Goal: Check status: Check status

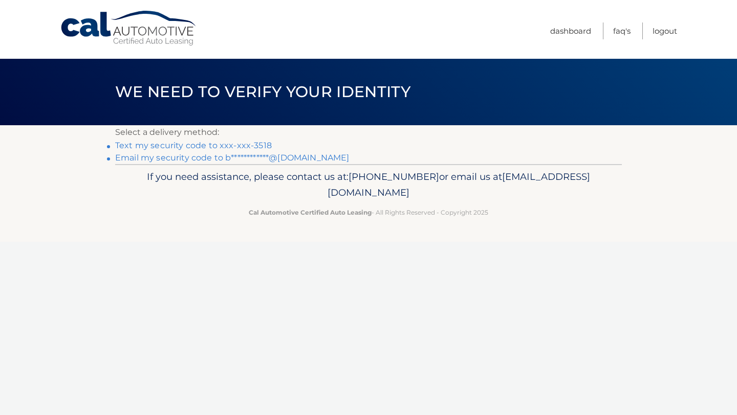
click at [207, 146] on link "Text my security code to xxx-xxx-3518" at bounding box center [193, 146] width 157 height 10
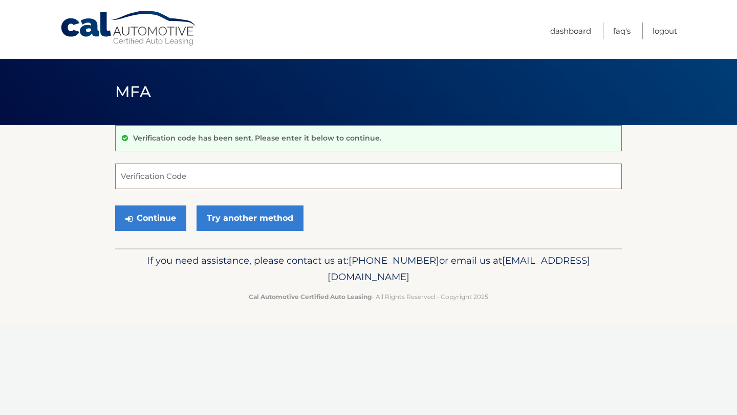
click at [119, 176] on input "Verification Code" at bounding box center [368, 177] width 506 height 26
type input "972805"
click at [143, 220] on button "Continue" at bounding box center [150, 219] width 71 height 26
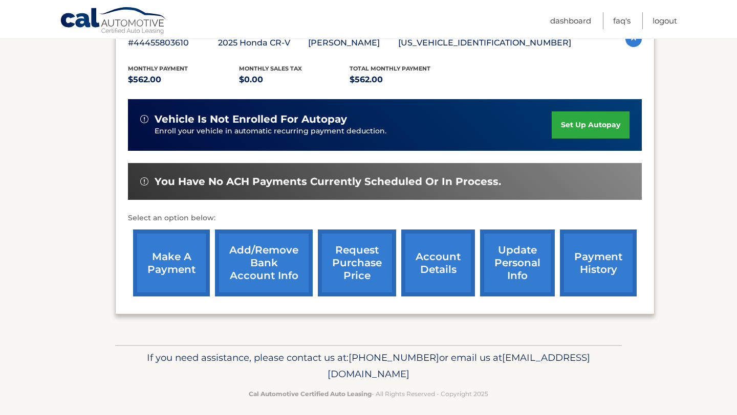
scroll to position [204, 0]
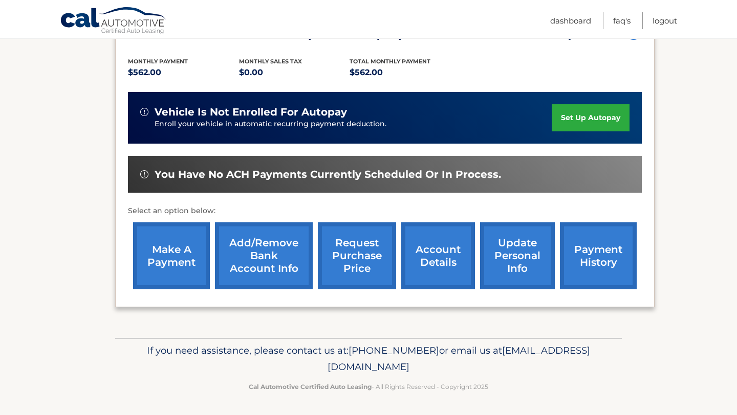
click at [582, 265] on link "payment history" at bounding box center [598, 256] width 77 height 67
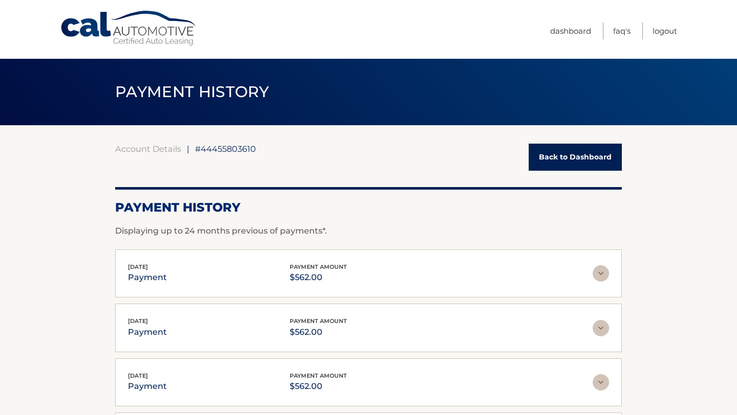
click at [600, 275] on img at bounding box center [600, 274] width 16 height 16
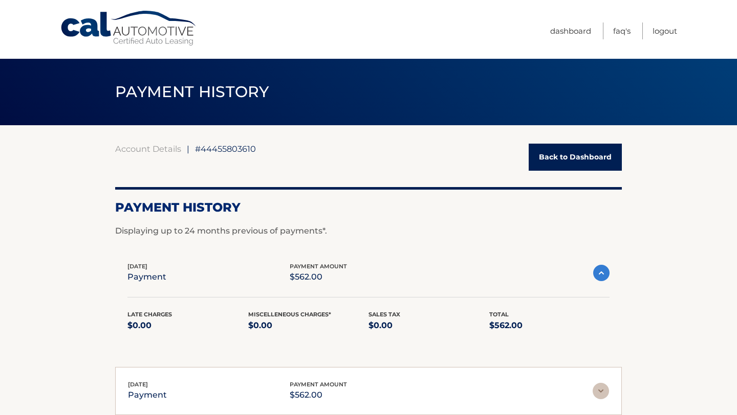
click at [596, 272] on img at bounding box center [601, 273] width 16 height 16
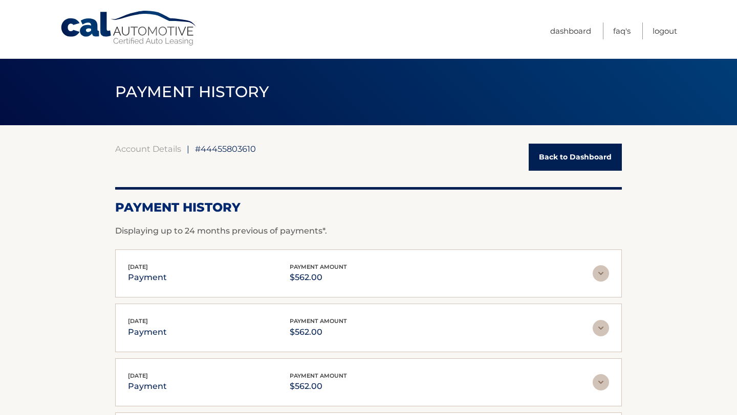
click at [561, 164] on link "Back to Dashboard" at bounding box center [574, 157] width 93 height 27
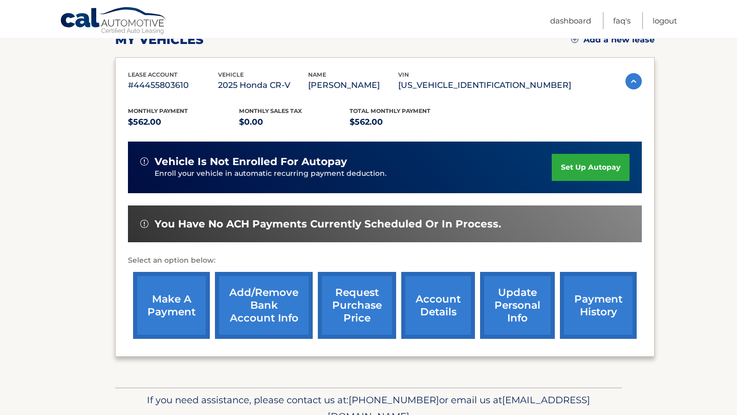
scroll to position [204, 0]
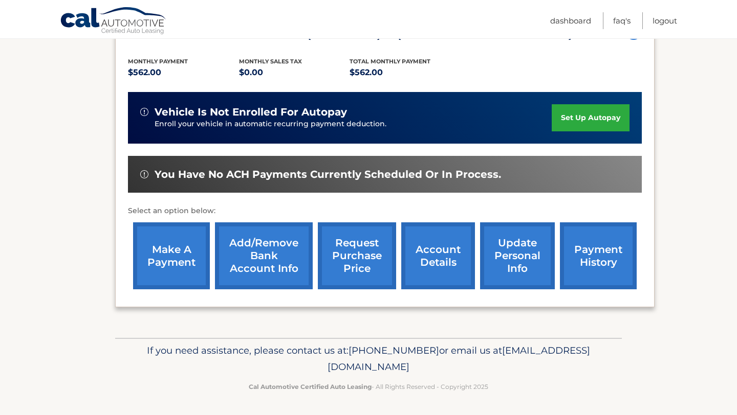
click at [163, 259] on link "make a payment" at bounding box center [171, 256] width 77 height 67
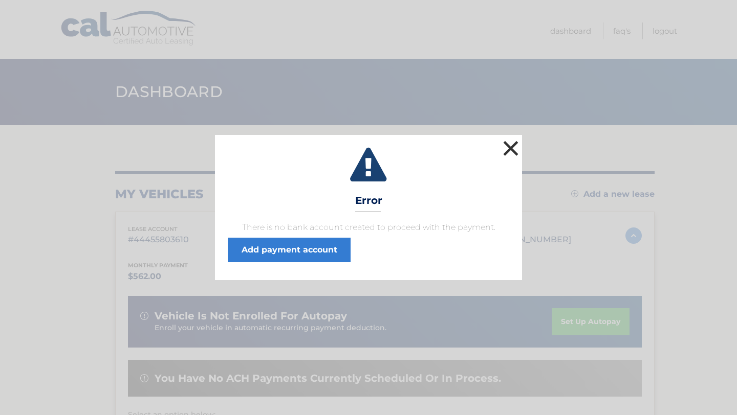
click at [511, 147] on button "×" at bounding box center [510, 148] width 20 height 20
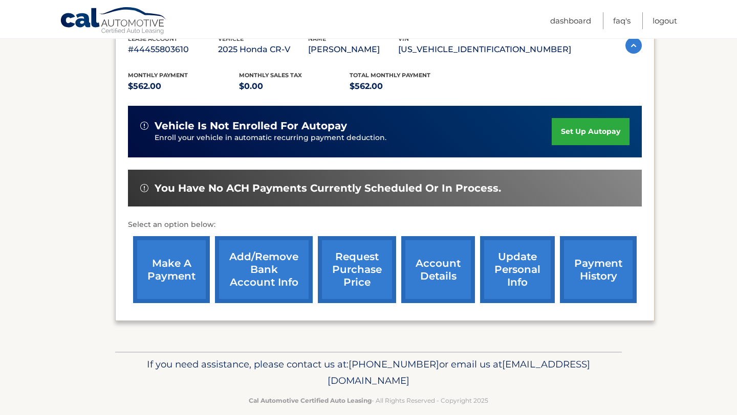
scroll to position [204, 0]
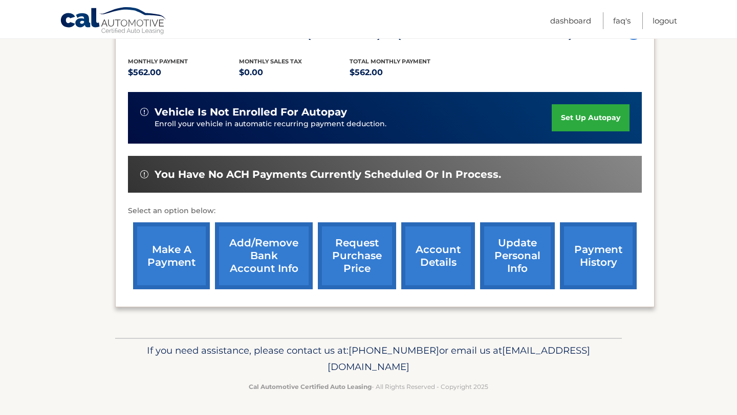
click at [430, 259] on link "account details" at bounding box center [438, 256] width 74 height 67
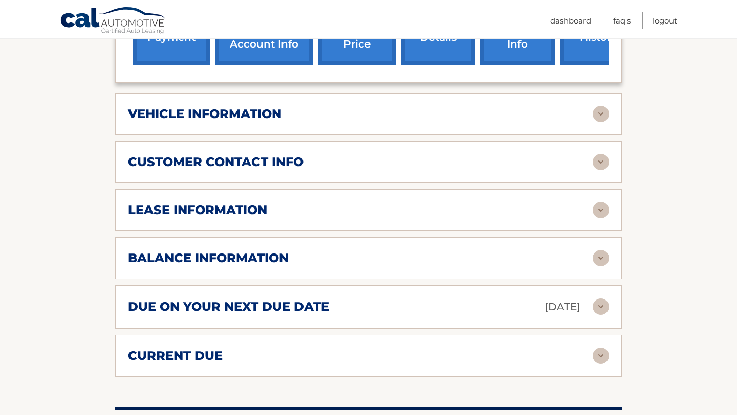
scroll to position [452, 0]
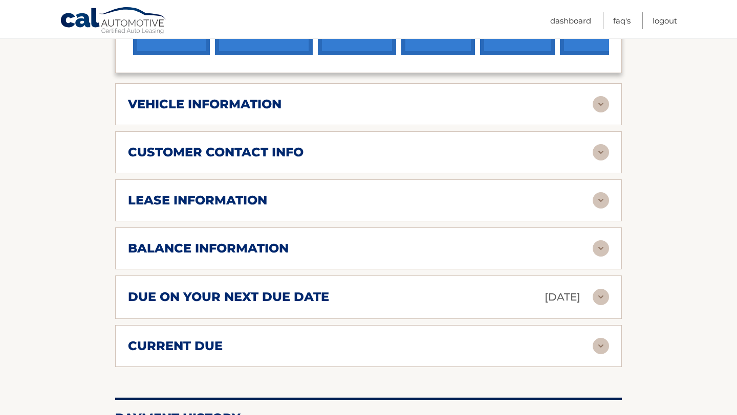
click at [597, 297] on img at bounding box center [600, 297] width 16 height 16
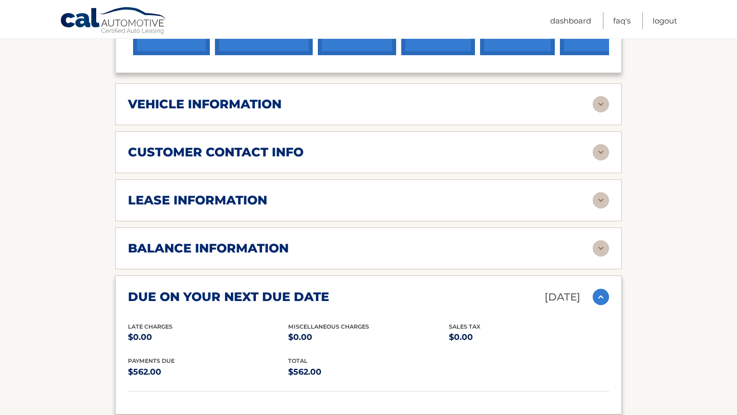
click at [597, 295] on img at bounding box center [600, 297] width 16 height 16
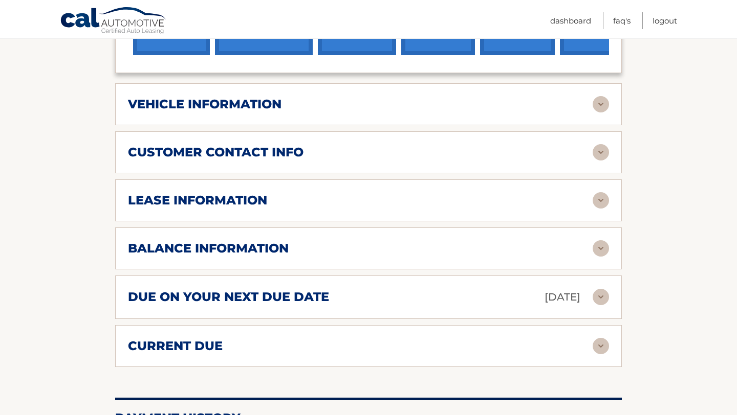
click at [600, 346] on img at bounding box center [600, 346] width 16 height 16
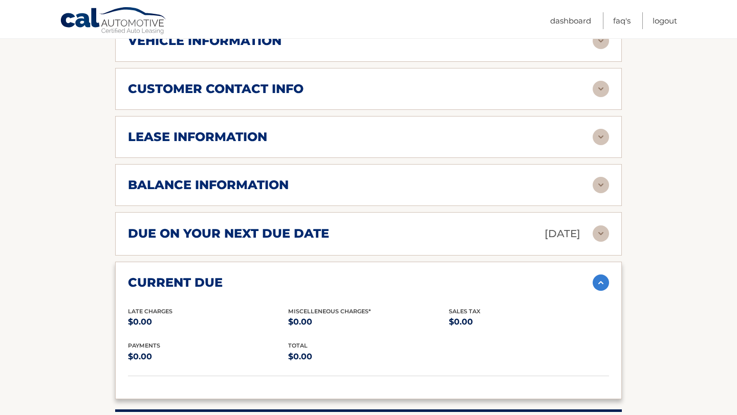
scroll to position [492, 0]
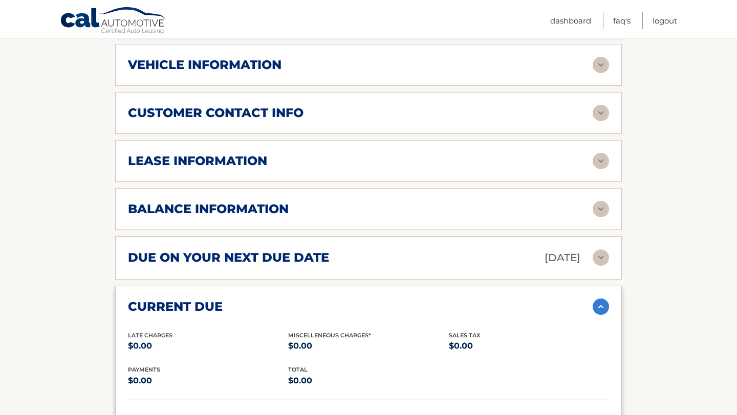
click at [602, 306] on img at bounding box center [600, 307] width 16 height 16
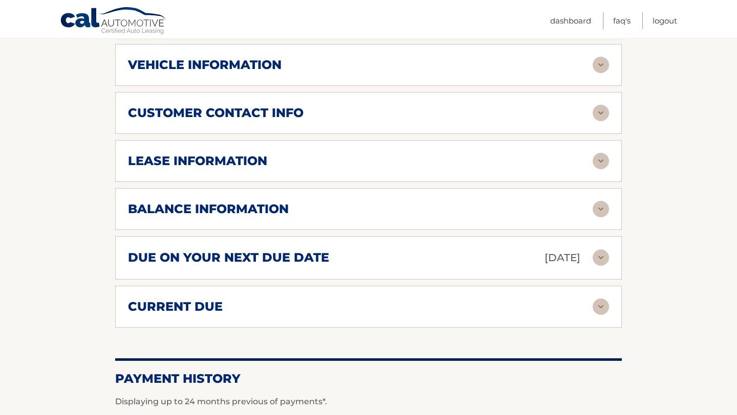
click at [598, 210] on img at bounding box center [600, 209] width 16 height 16
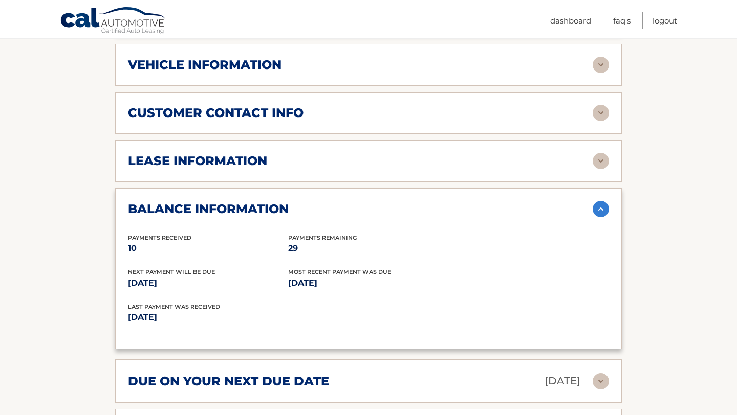
click at [599, 210] on img at bounding box center [600, 209] width 16 height 16
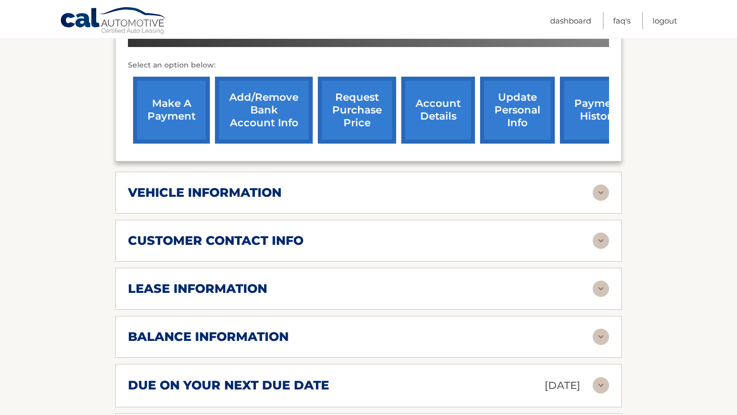
scroll to position [363, 0]
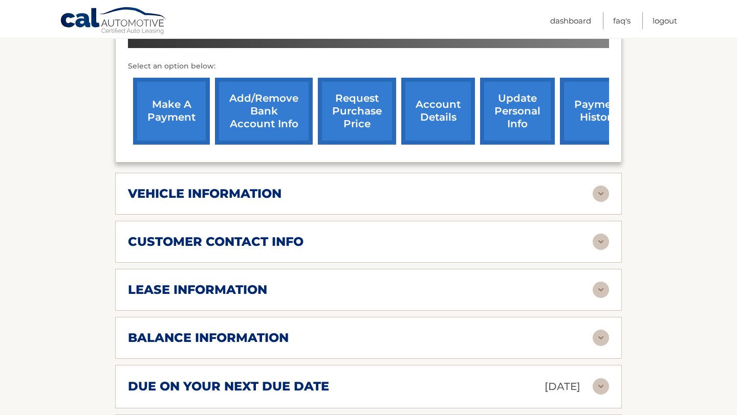
click at [601, 289] on img at bounding box center [600, 290] width 16 height 16
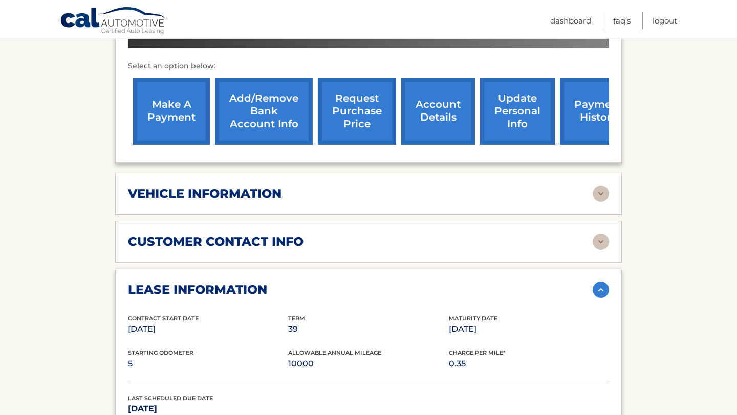
click at [601, 289] on img at bounding box center [600, 290] width 16 height 16
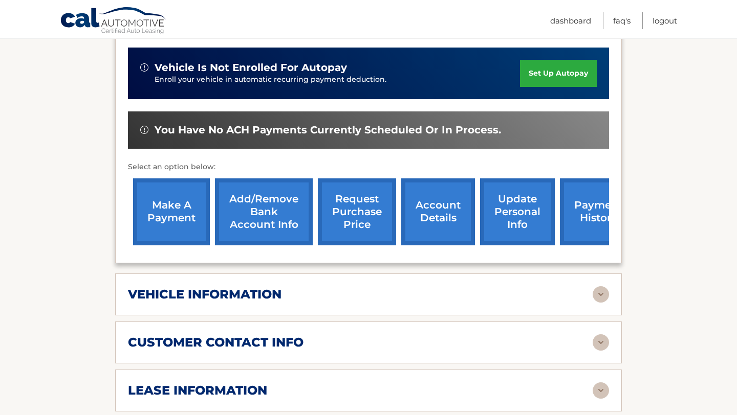
scroll to position [258, 0]
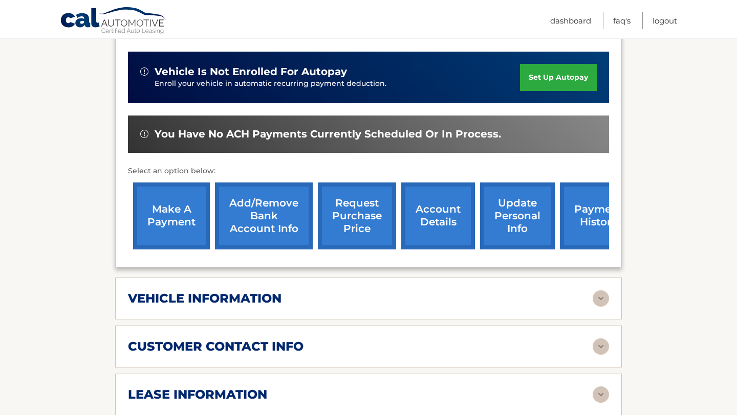
click at [595, 235] on link "payment history" at bounding box center [598, 216] width 77 height 67
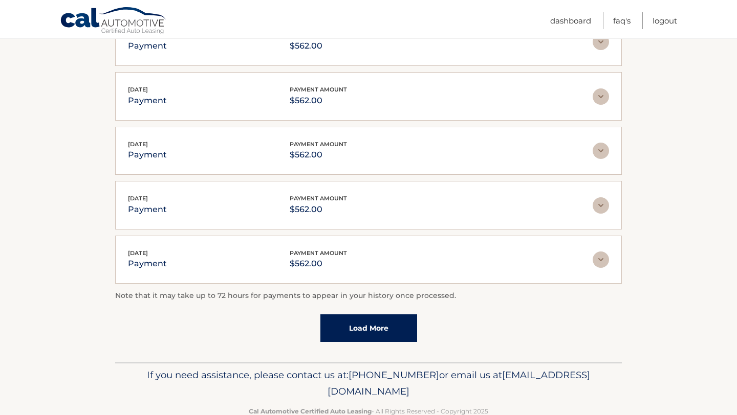
scroll to position [255, 0]
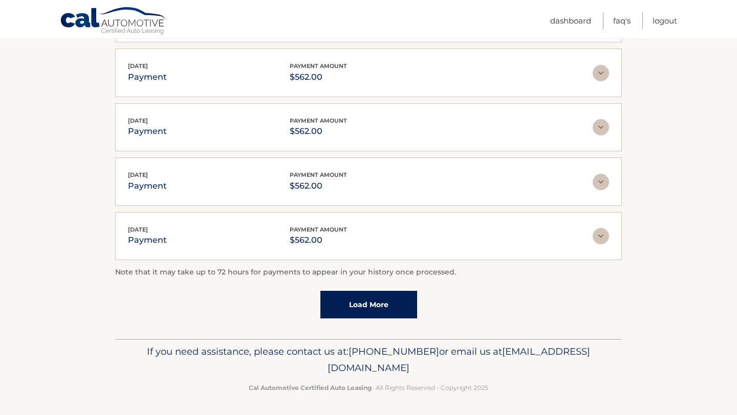
click at [397, 301] on link "Load More" at bounding box center [368, 305] width 97 height 28
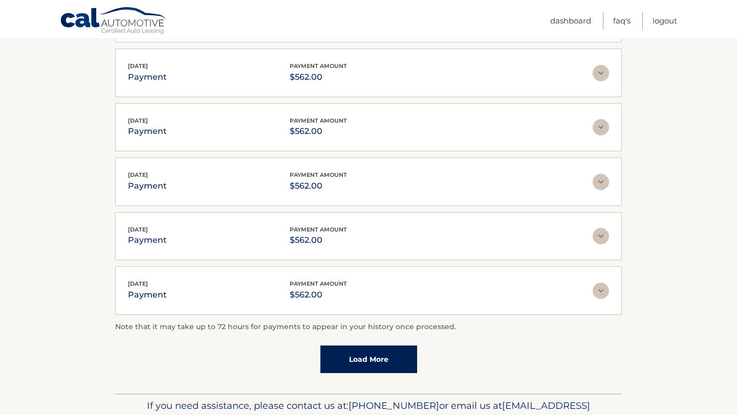
click at [381, 359] on link "Load More" at bounding box center [368, 360] width 97 height 28
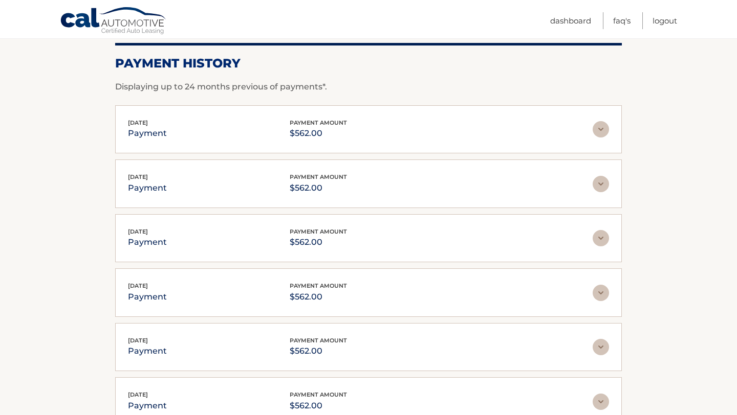
scroll to position [141, 0]
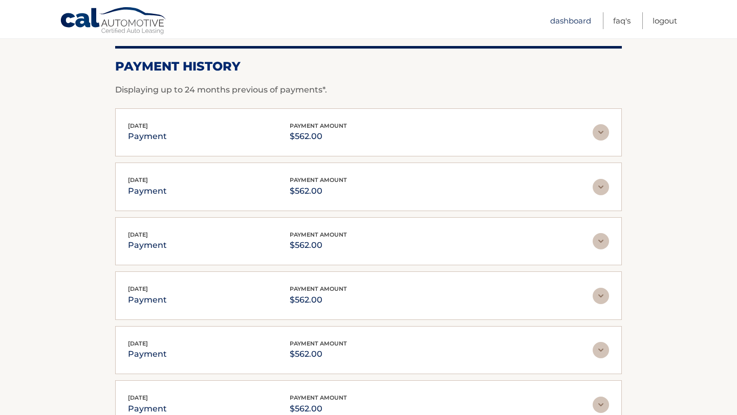
click at [562, 21] on link "Dashboard" at bounding box center [570, 20] width 41 height 17
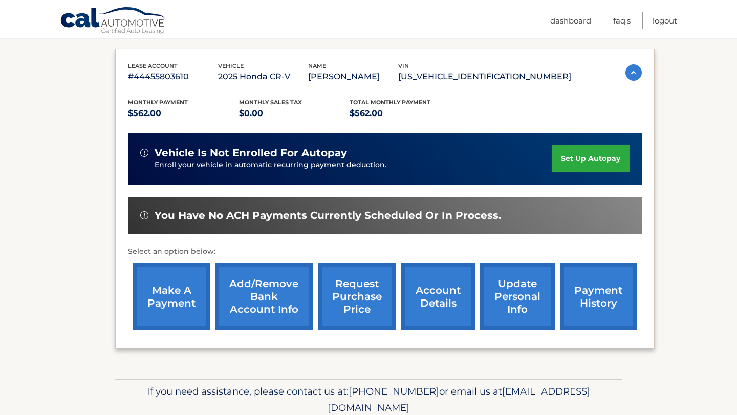
scroll to position [164, 0]
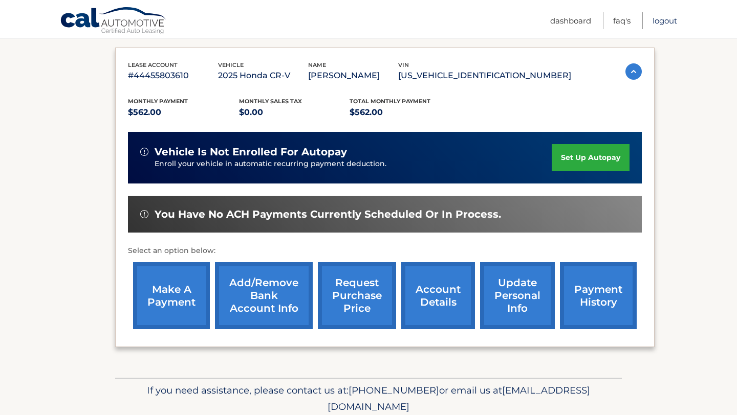
click at [667, 20] on link "Logout" at bounding box center [664, 20] width 25 height 17
